Goal: Task Accomplishment & Management: Use online tool/utility

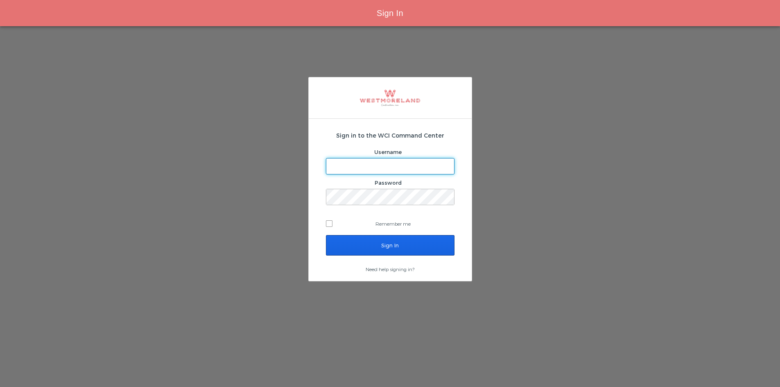
type input "[EMAIL_ADDRESS][PERSON_NAME][DOMAIN_NAME]"
click at [399, 250] on input "Sign In" at bounding box center [390, 245] width 129 height 20
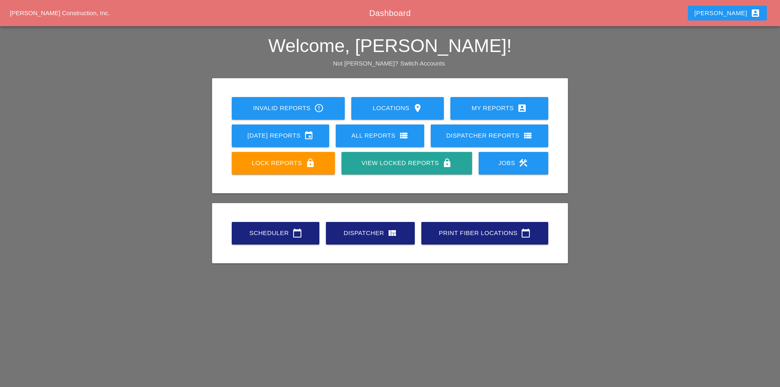
click at [260, 244] on div "Scheduler calendar_today Dispatcher view_quilt Print Fiber Locations calendar_t…" at bounding box center [390, 233] width 323 height 27
click at [256, 235] on div "Scheduler calendar_today" at bounding box center [275, 233] width 61 height 10
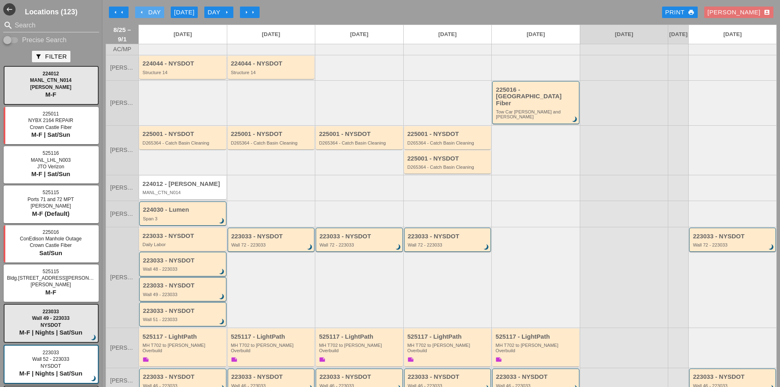
click at [147, 9] on div "arrow_left Day" at bounding box center [149, 12] width 23 height 9
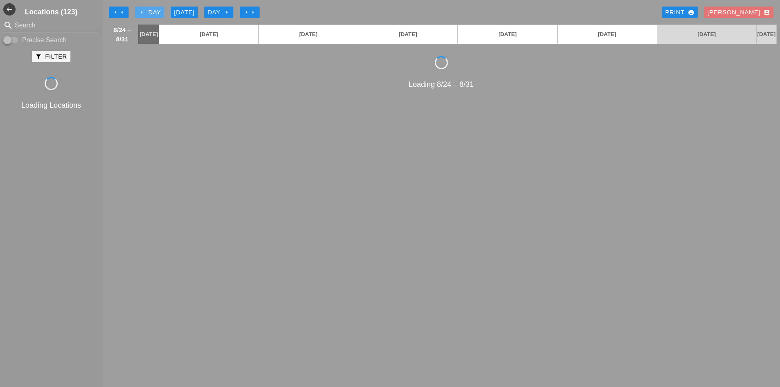
click at [147, 9] on div "arrow_left Day" at bounding box center [149, 12] width 23 height 9
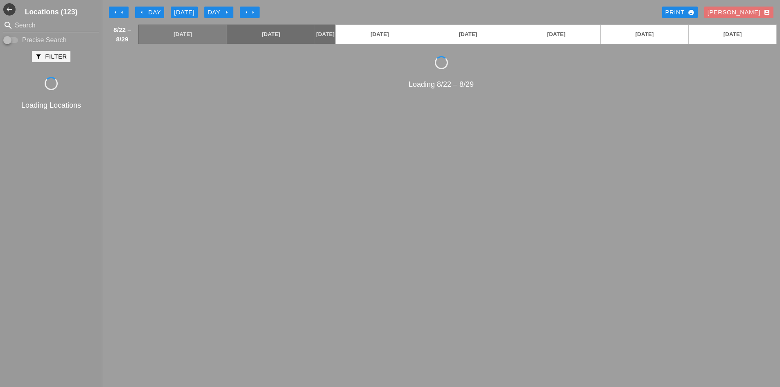
click at [147, 9] on div "arrow_left Day" at bounding box center [149, 12] width 23 height 9
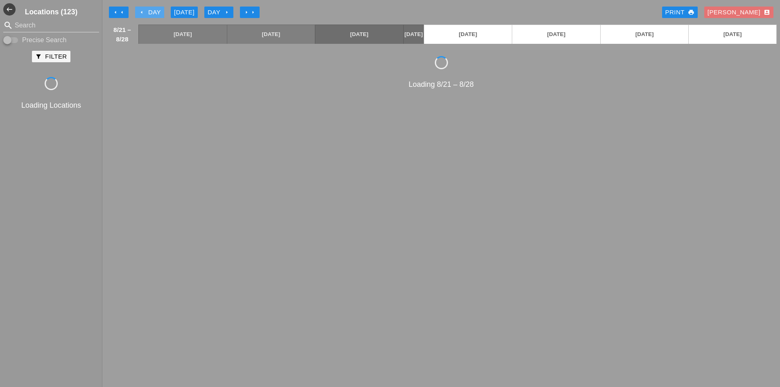
click at [147, 9] on div "arrow_left Day" at bounding box center [149, 12] width 23 height 9
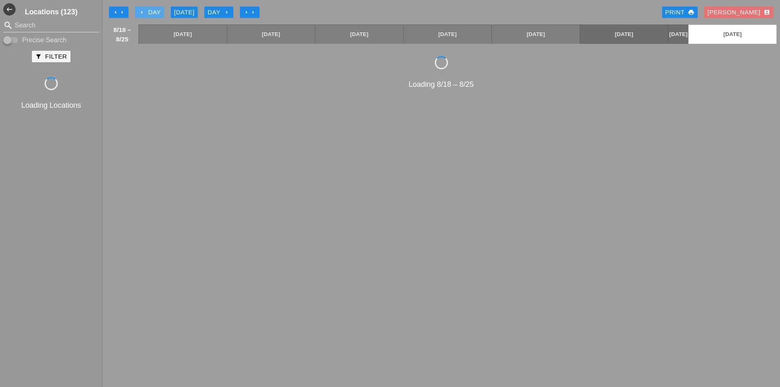
click at [147, 9] on div "arrow_left Day" at bounding box center [149, 12] width 23 height 9
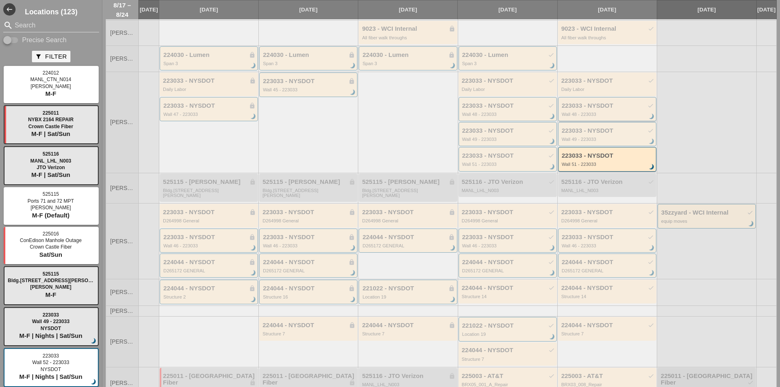
scroll to position [110, 0]
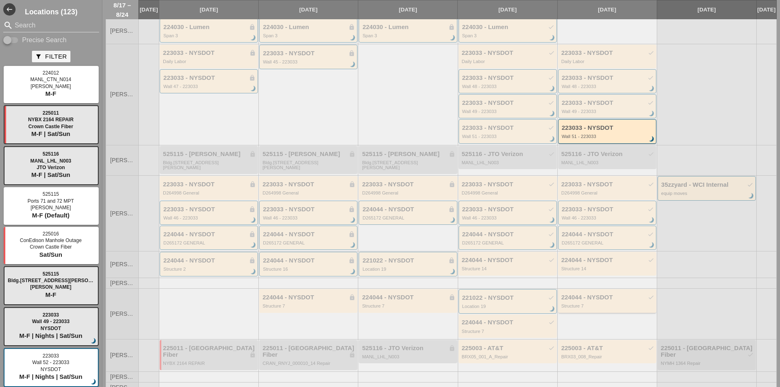
click at [606, 299] on div "224044 - NYSDOT check" at bounding box center [607, 297] width 93 height 7
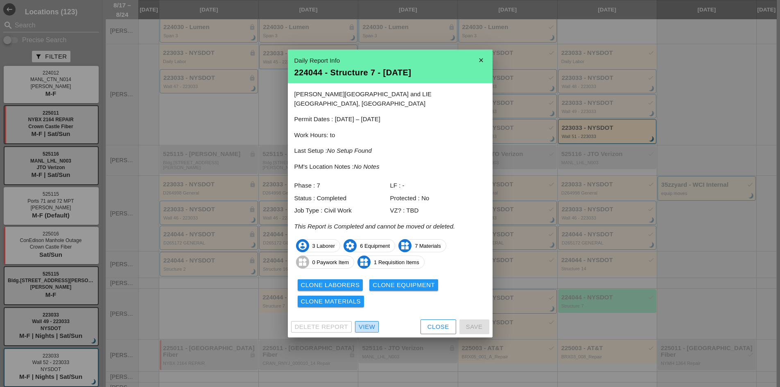
click at [371, 324] on div "View" at bounding box center [367, 326] width 16 height 9
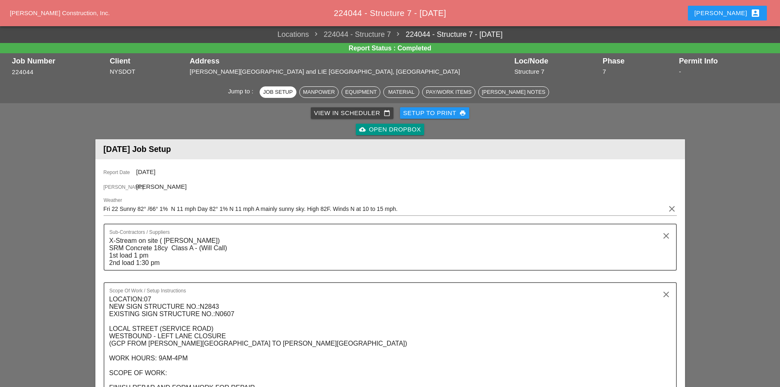
click at [386, 126] on div "cloud_upload Open Dropbox" at bounding box center [390, 129] width 62 height 9
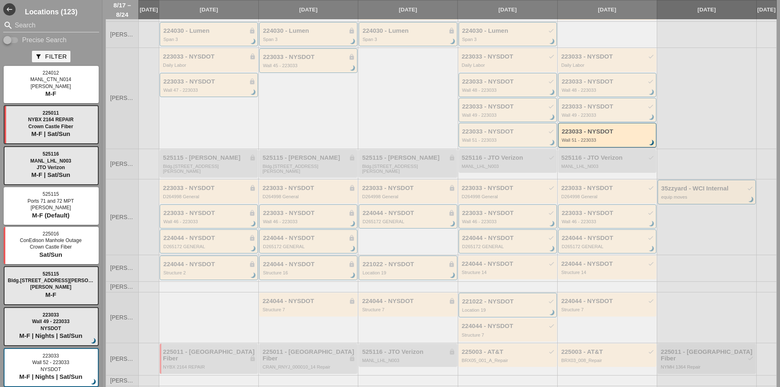
scroll to position [110, 0]
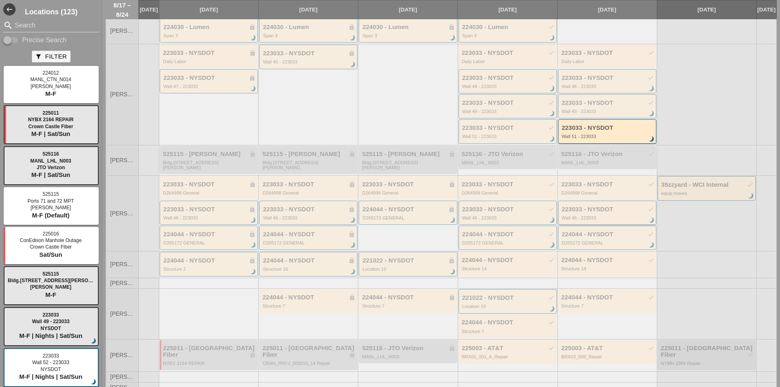
click at [595, 217] on div "Wall 46 - 223033" at bounding box center [608, 217] width 92 height 5
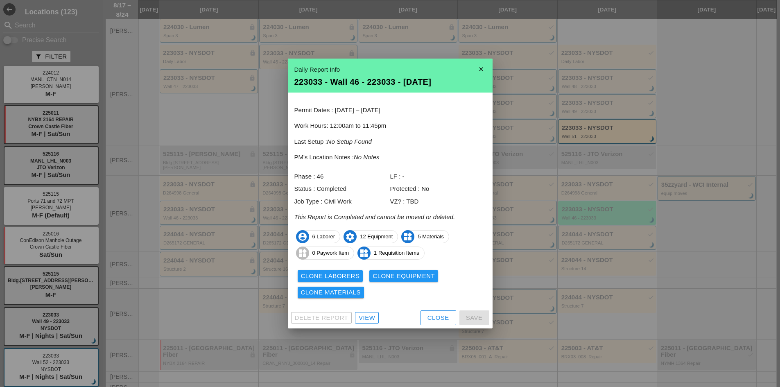
click at [371, 312] on div "Delete Report View Close Save" at bounding box center [390, 317] width 205 height 21
click at [374, 320] on div "View" at bounding box center [367, 317] width 16 height 9
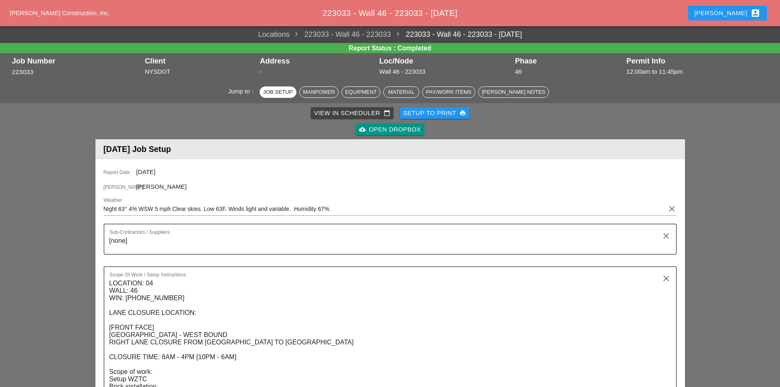
click at [382, 132] on div "cloud_upload Open Dropbox" at bounding box center [390, 129] width 62 height 9
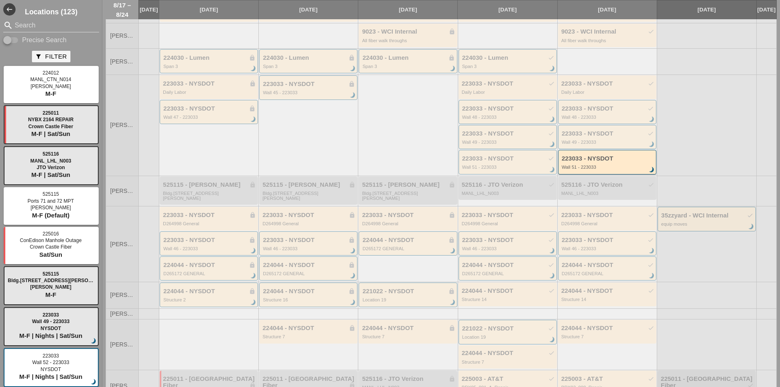
scroll to position [110, 0]
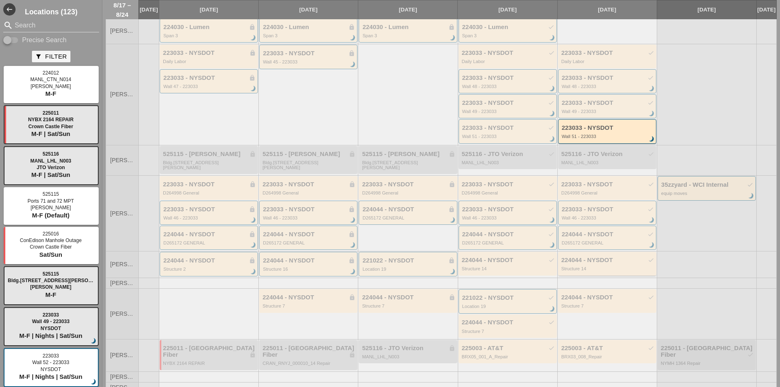
click at [593, 268] on div "Structure 14" at bounding box center [607, 268] width 93 height 5
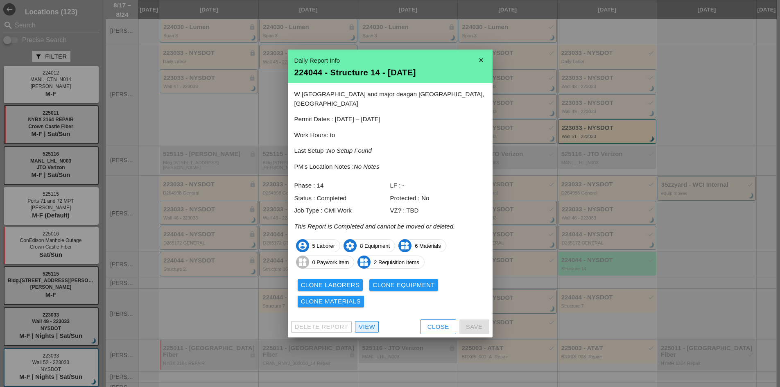
click at [376, 322] on link "View" at bounding box center [367, 326] width 24 height 11
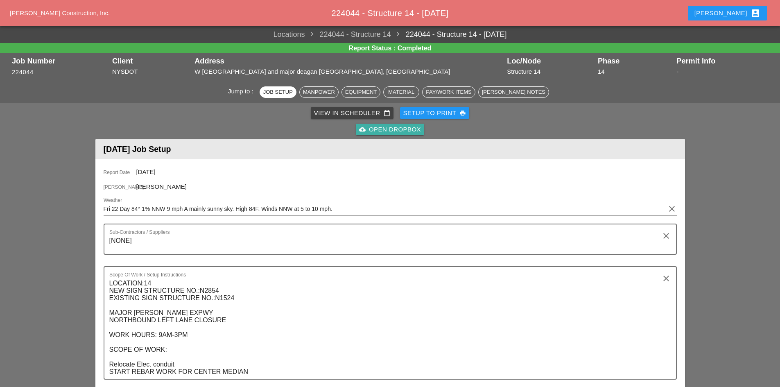
click at [360, 133] on div "cloud_upload Open Dropbox" at bounding box center [390, 129] width 62 height 9
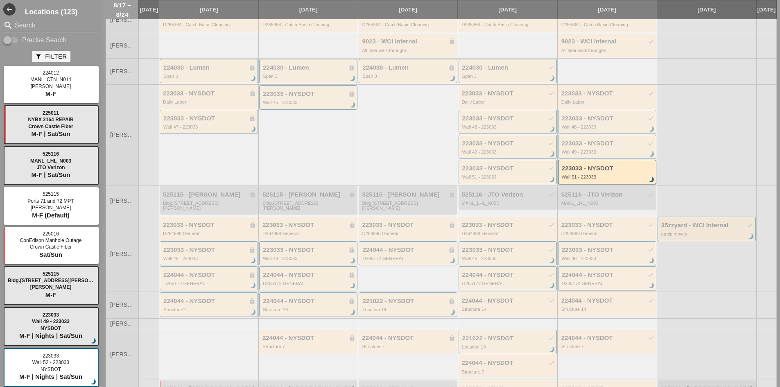
scroll to position [69, 0]
click at [604, 155] on div "Wall 49 - 223033" at bounding box center [608, 152] width 92 height 5
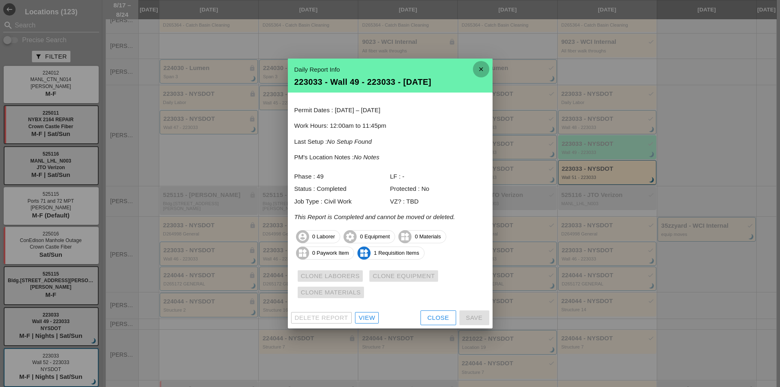
click at [483, 77] on icon "close" at bounding box center [481, 69] width 16 height 16
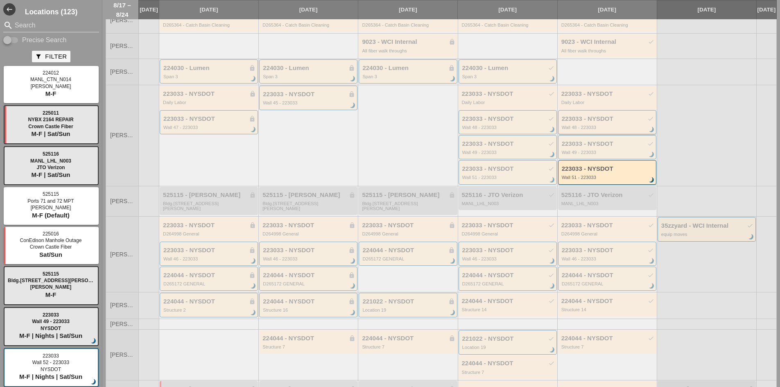
click at [608, 122] on div "223033 - NYSDOT check" at bounding box center [608, 118] width 92 height 7
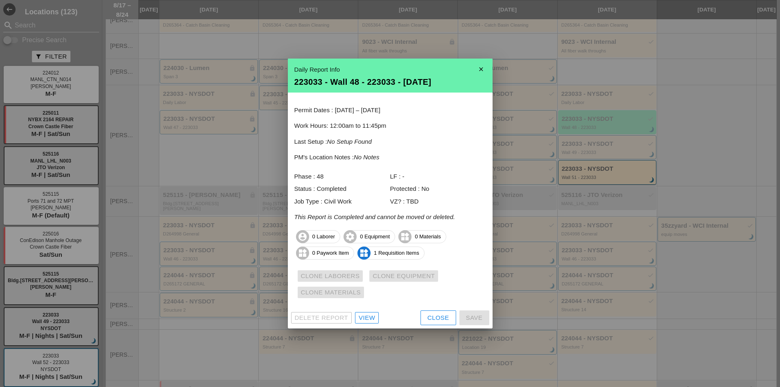
click at [367, 314] on div "View" at bounding box center [367, 317] width 16 height 9
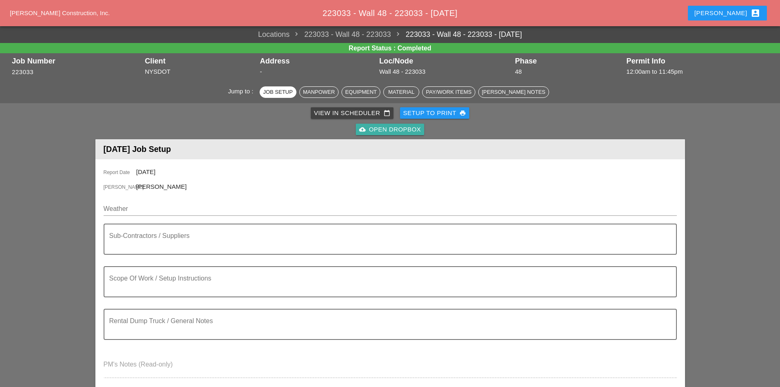
click at [377, 125] on div "cloud_upload Open Dropbox" at bounding box center [390, 129] width 62 height 9
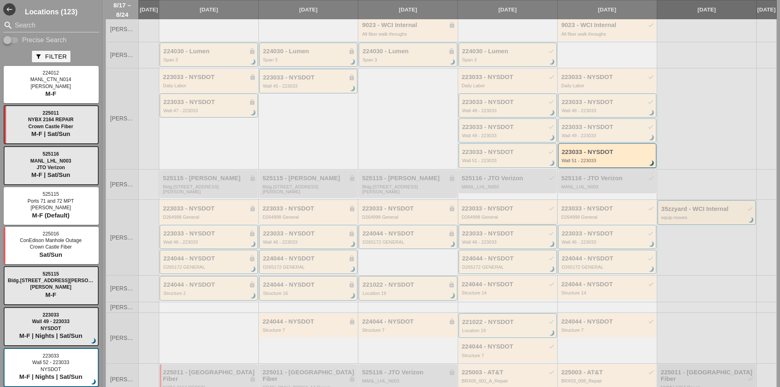
scroll to position [110, 0]
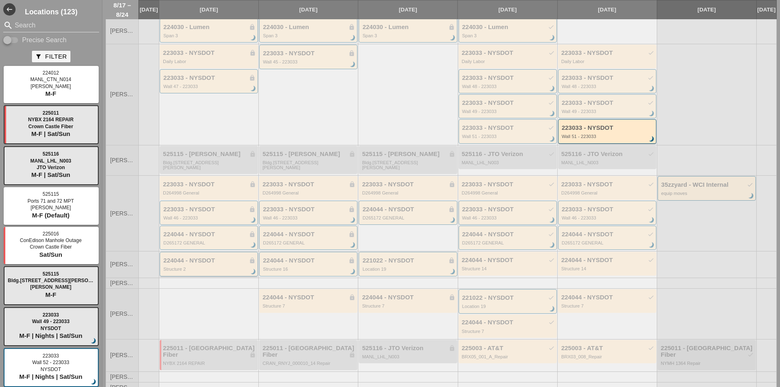
click at [175, 262] on div "224044 - NYSDOT lock" at bounding box center [209, 260] width 92 height 7
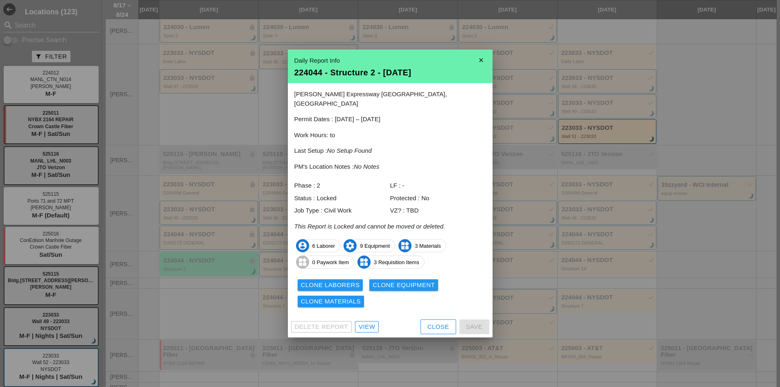
click at [369, 322] on div "View" at bounding box center [367, 326] width 16 height 9
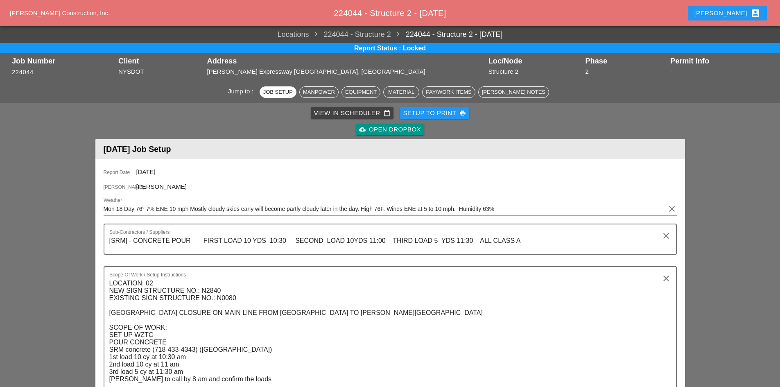
click at [383, 129] on div "cloud_upload Open Dropbox" at bounding box center [390, 129] width 62 height 9
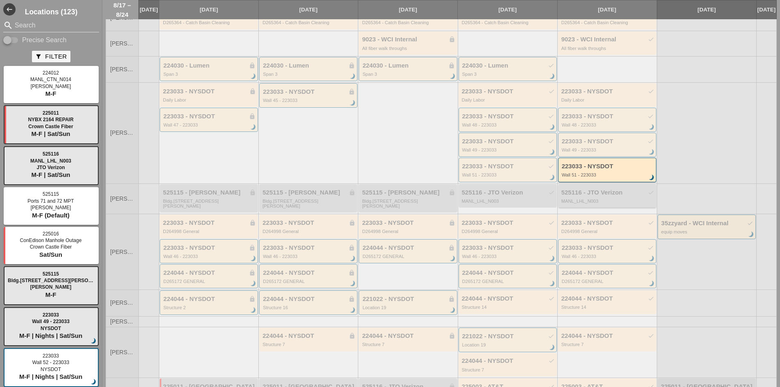
scroll to position [82, 0]
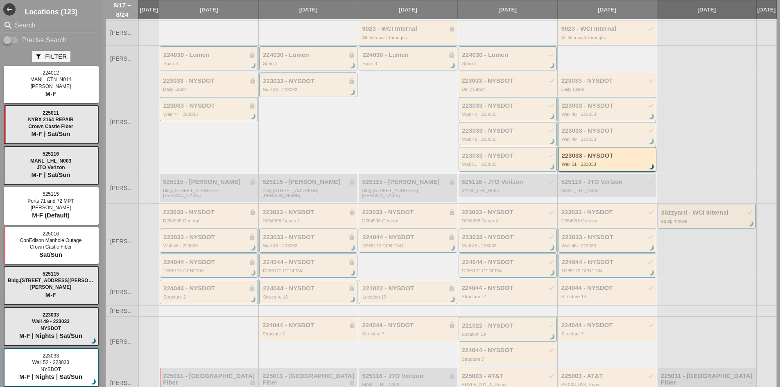
click at [575, 153] on div "223033 - NYSDOT Wall 51 - 223033 brightness_3" at bounding box center [607, 159] width 98 height 24
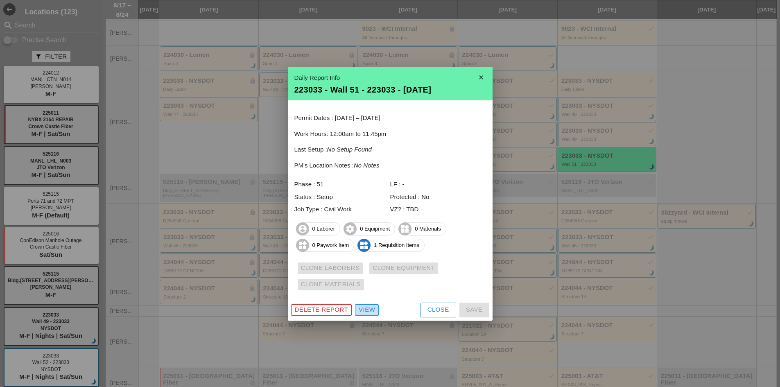
click at [371, 313] on div "View" at bounding box center [367, 309] width 16 height 9
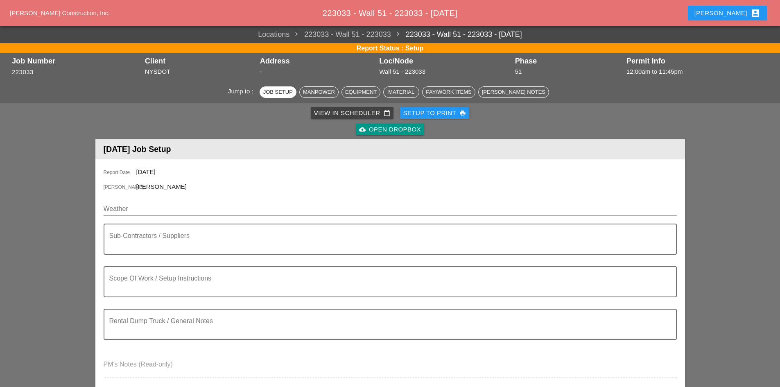
click at [367, 132] on div "cloud_upload Open Dropbox" at bounding box center [390, 129] width 62 height 9
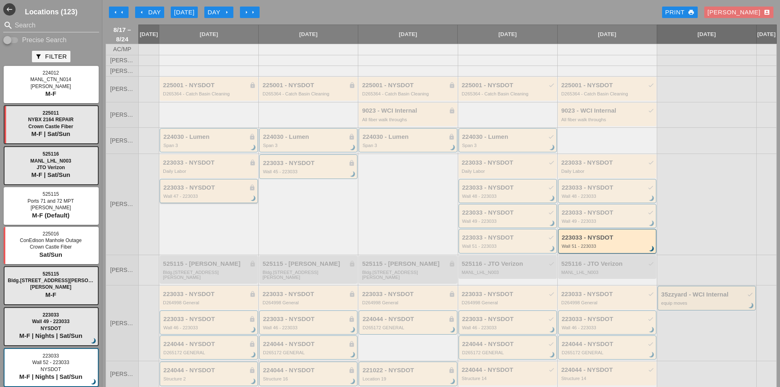
click at [211, 187] on div "223033 - NYSDOT lock Wall 47 - 223033 brightness_3" at bounding box center [209, 191] width 98 height 24
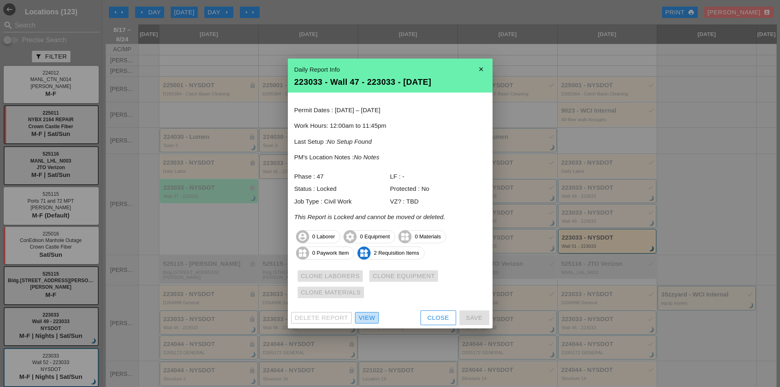
click at [372, 317] on div "View" at bounding box center [367, 317] width 16 height 9
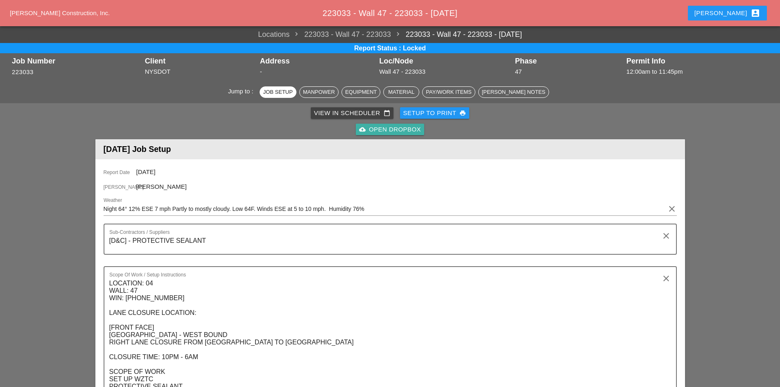
click at [392, 131] on div "cloud_upload Open Dropbox" at bounding box center [390, 129] width 62 height 9
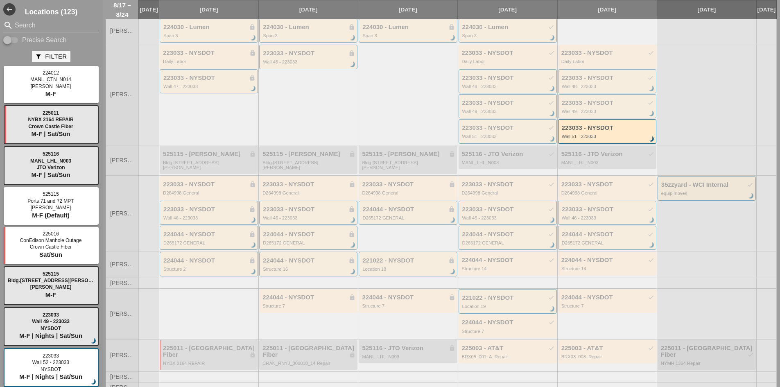
scroll to position [69, 0]
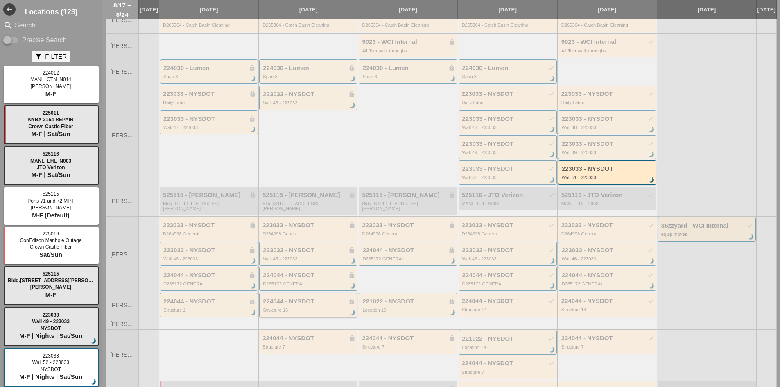
click at [324, 317] on div "224044 - NYSDOT lock Structure 16 brightness_3" at bounding box center [308, 305] width 98 height 24
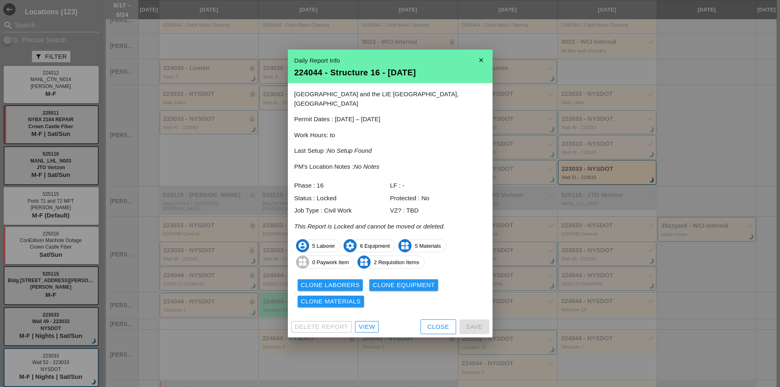
click at [373, 322] on div "View" at bounding box center [367, 326] width 16 height 9
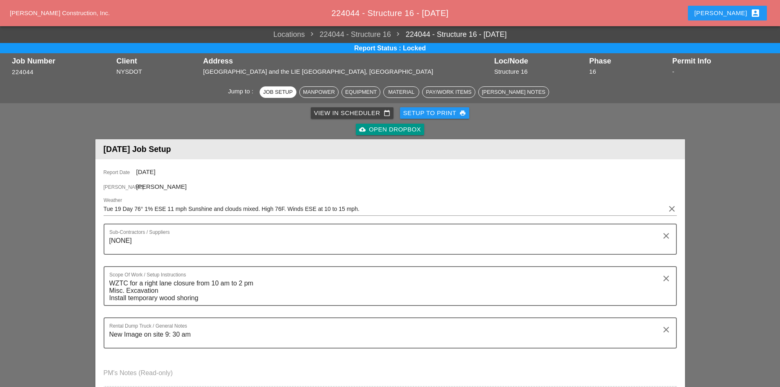
click at [405, 134] on div "cloud_upload Open Dropbox" at bounding box center [390, 129] width 62 height 9
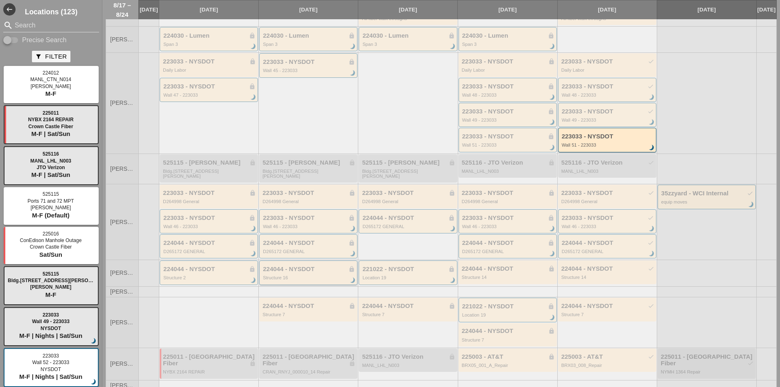
scroll to position [110, 0]
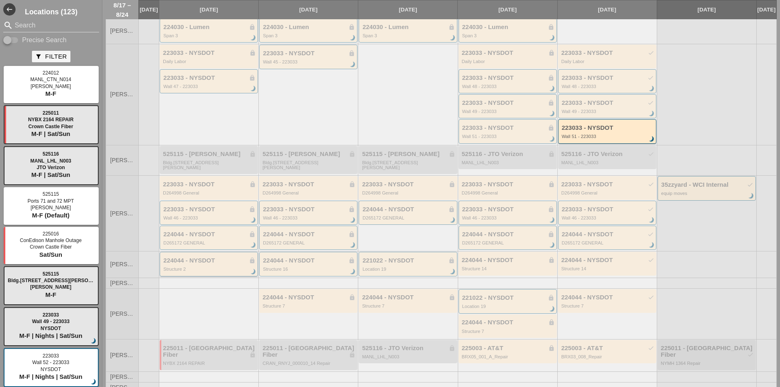
click at [228, 270] on div "Structure 2" at bounding box center [209, 269] width 92 height 5
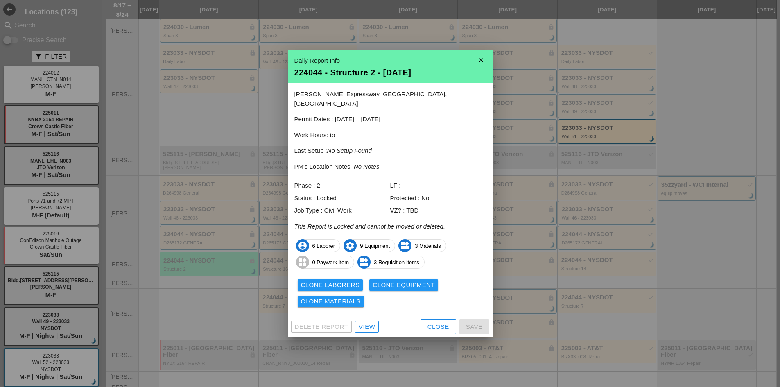
click at [365, 323] on div "View" at bounding box center [367, 326] width 16 height 9
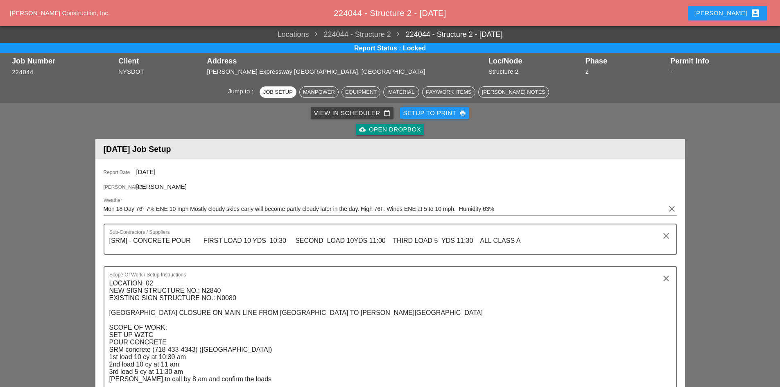
click at [383, 129] on div "cloud_upload Open Dropbox" at bounding box center [390, 129] width 62 height 9
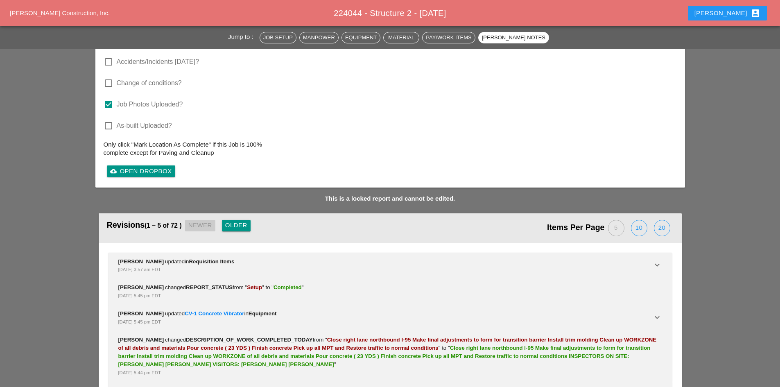
scroll to position [1684, 0]
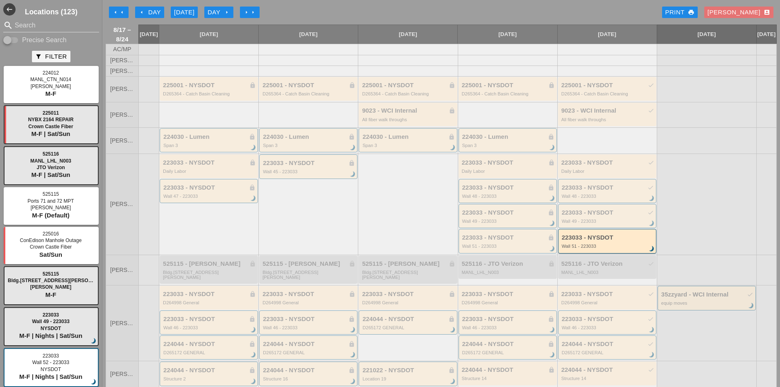
click at [145, 11] on div "arrow_left Day" at bounding box center [149, 12] width 23 height 9
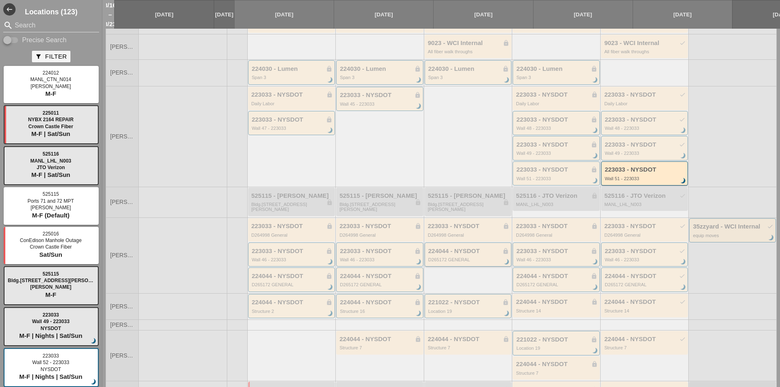
scroll to position [3, 0]
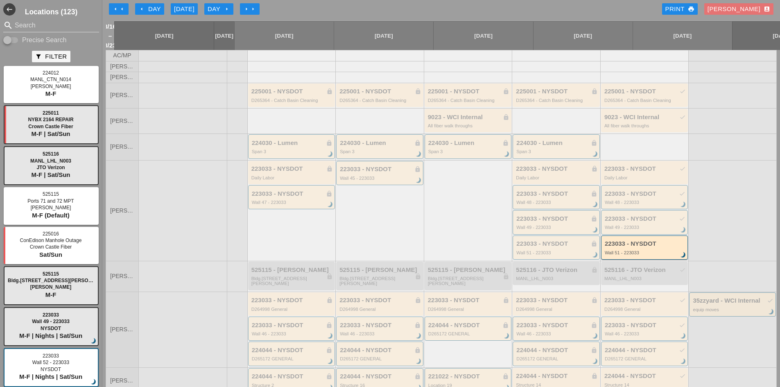
click at [145, 7] on div "arrow_left Day" at bounding box center [149, 9] width 23 height 9
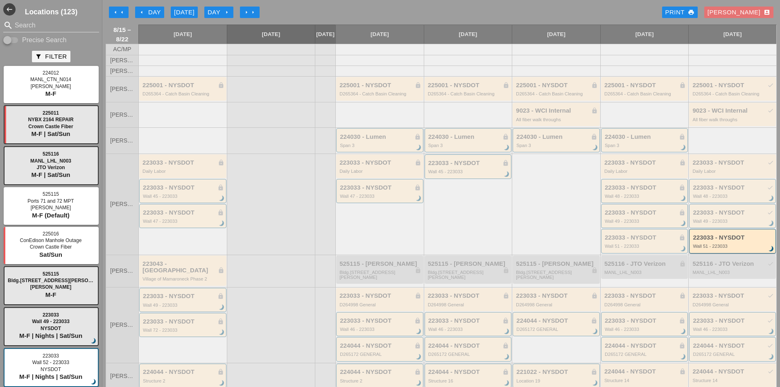
click at [145, 12] on div "arrow_left Day" at bounding box center [149, 12] width 23 height 9
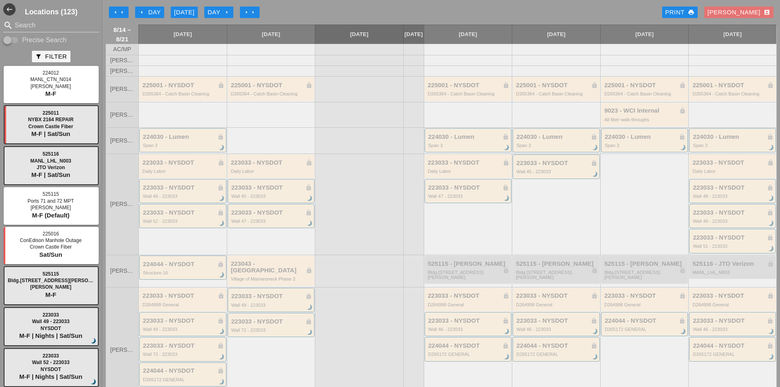
click at [151, 11] on div "arrow_left Day" at bounding box center [149, 12] width 23 height 9
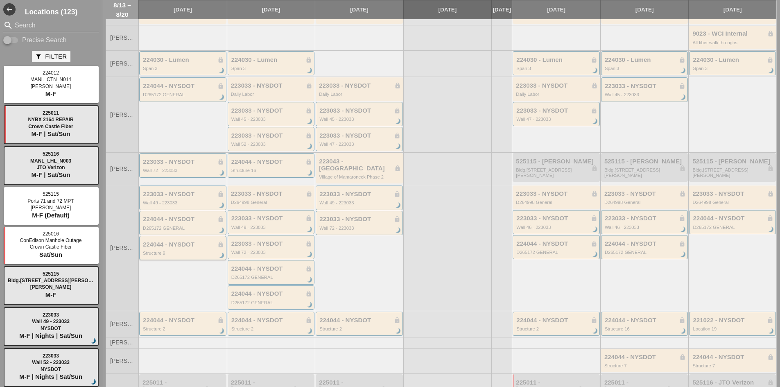
scroll to position [77, 0]
click at [267, 166] on div "224044 - NYSDOT lock" at bounding box center [271, 162] width 81 height 7
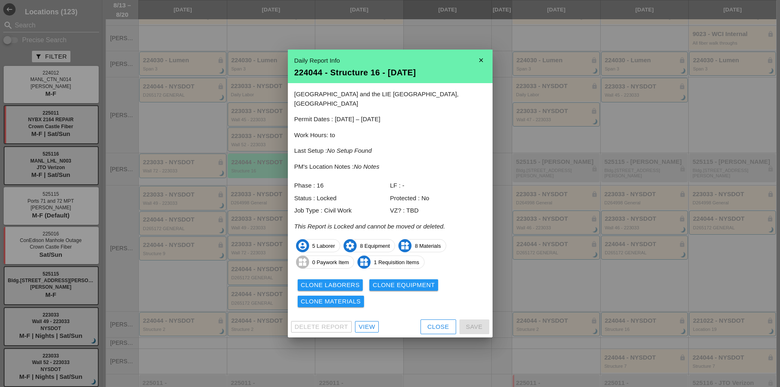
click at [486, 58] on icon "close" at bounding box center [481, 60] width 16 height 16
